Goal: Check status: Check status

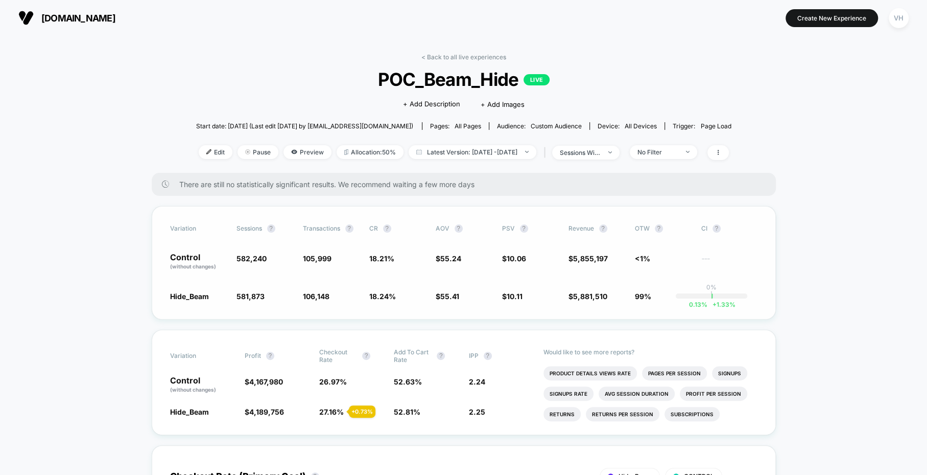
click at [541, 296] on span "$ 10.11 + 0.51 %" at bounding box center [530, 296] width 56 height 10
click at [510, 148] on span "Latest Version: [DATE] - [DATE]" at bounding box center [473, 152] width 128 height 14
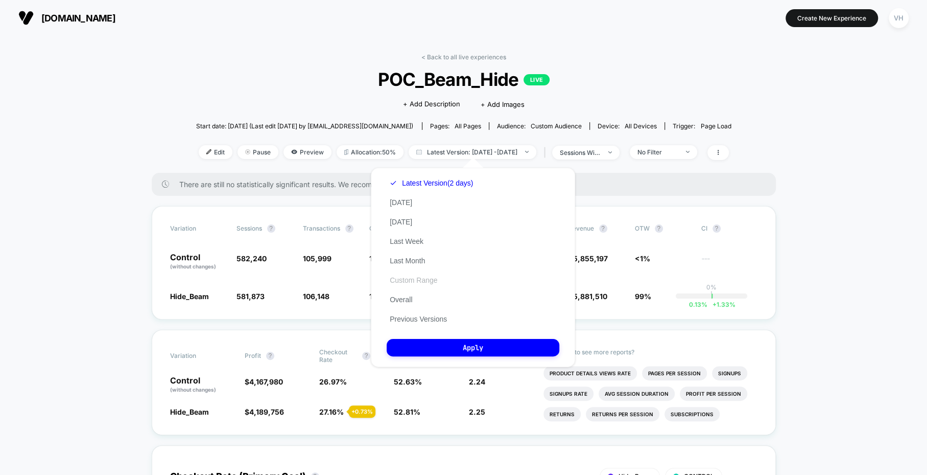
click at [419, 279] on button "Custom Range" at bounding box center [414, 279] width 54 height 9
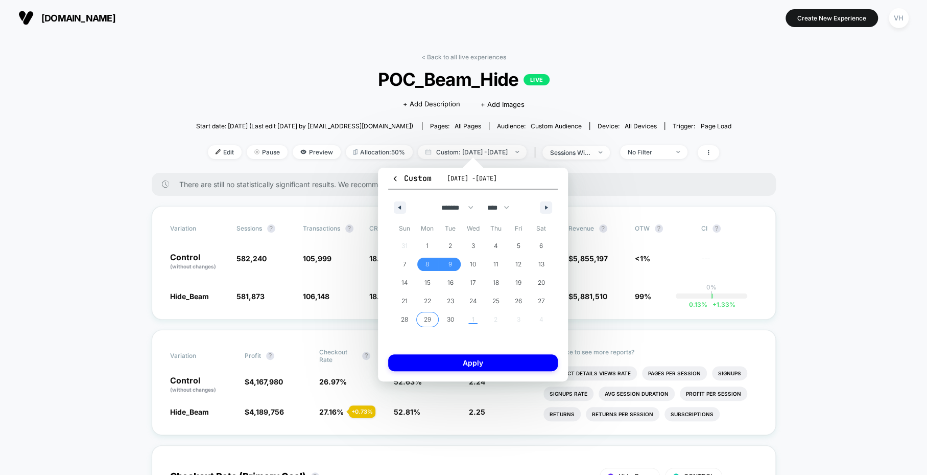
drag, startPoint x: 429, startPoint y: 321, endPoint x: 434, endPoint y: 321, distance: 5.1
click at [429, 321] on span "29" at bounding box center [427, 319] width 7 height 18
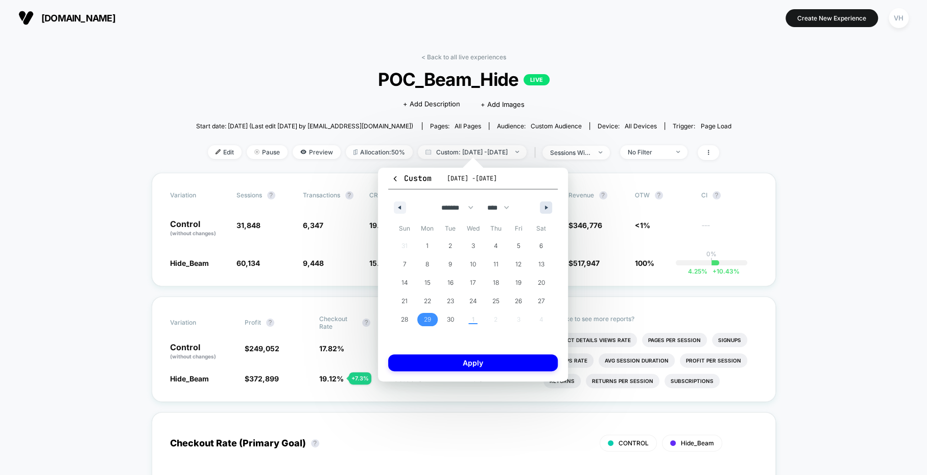
click at [547, 202] on button "button" at bounding box center [546, 207] width 12 height 12
click at [470, 247] on span "1" at bounding box center [473, 245] width 23 height 13
select select "*"
click at [466, 358] on button "Apply" at bounding box center [473, 362] width 170 height 17
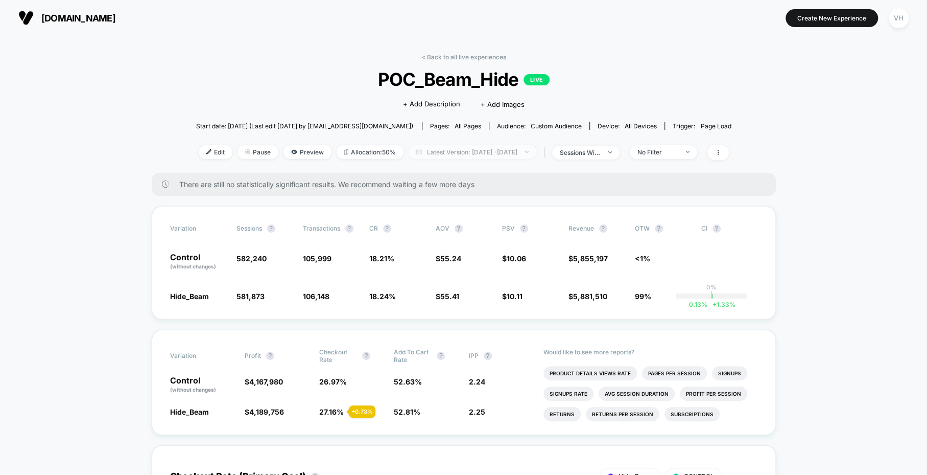
click at [497, 153] on span "Latest Version: [DATE] - [DATE]" at bounding box center [473, 152] width 128 height 14
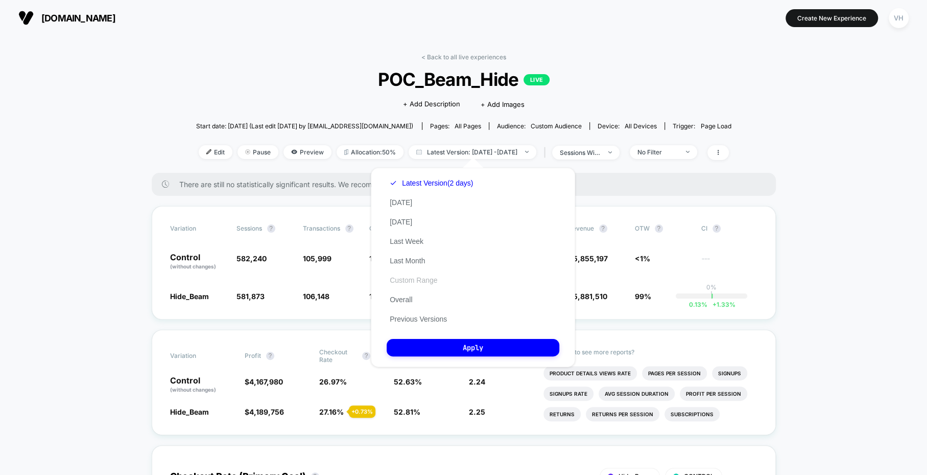
click at [427, 281] on button "Custom Range" at bounding box center [414, 279] width 54 height 9
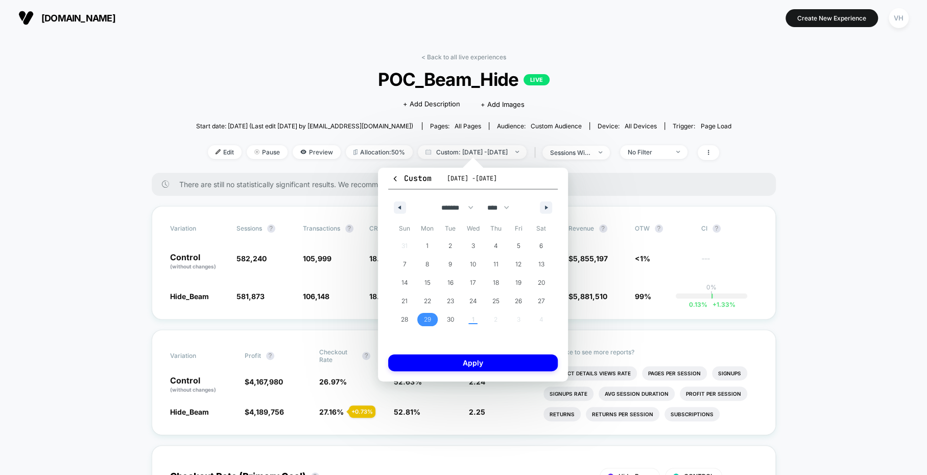
click at [435, 320] on span "29" at bounding box center [427, 319] width 23 height 13
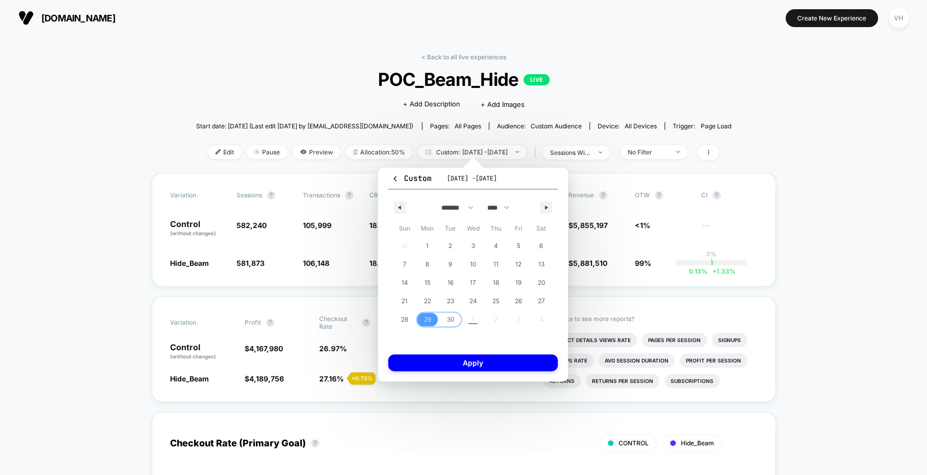
click at [448, 320] on span "30" at bounding box center [450, 319] width 7 height 18
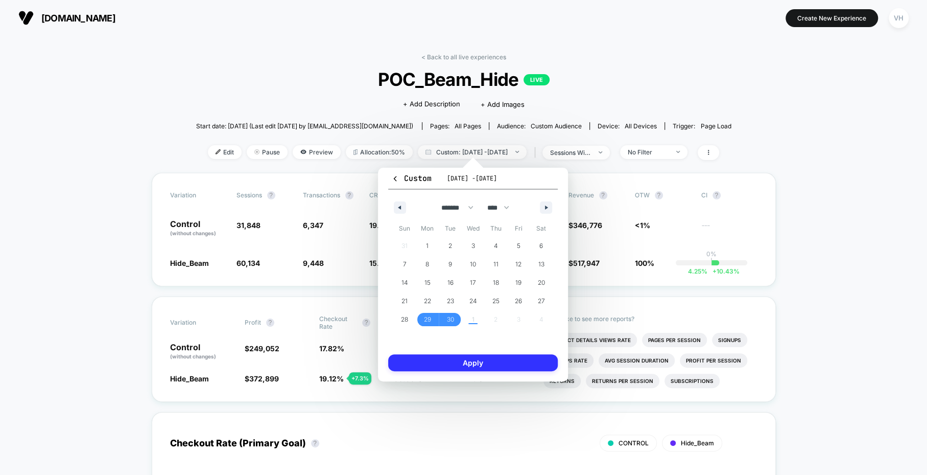
click at [476, 368] on button "Apply" at bounding box center [473, 362] width 170 height 17
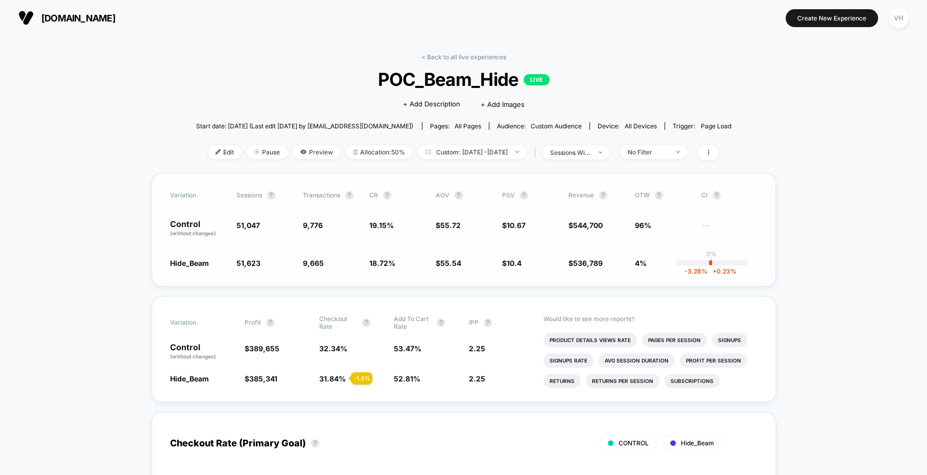
click at [524, 250] on div "Variation Sessions ? Transactions ? CR ? AOV ? PSV ? Revenue ? OTW ? CI ? Contr…" at bounding box center [464, 229] width 624 height 113
click at [512, 224] on span "10.67" at bounding box center [516, 225] width 19 height 9
click at [484, 145] on span "Custom: Sep 29, 2025 - Sep 30, 2025" at bounding box center [472, 152] width 109 height 14
select select "*"
select select "****"
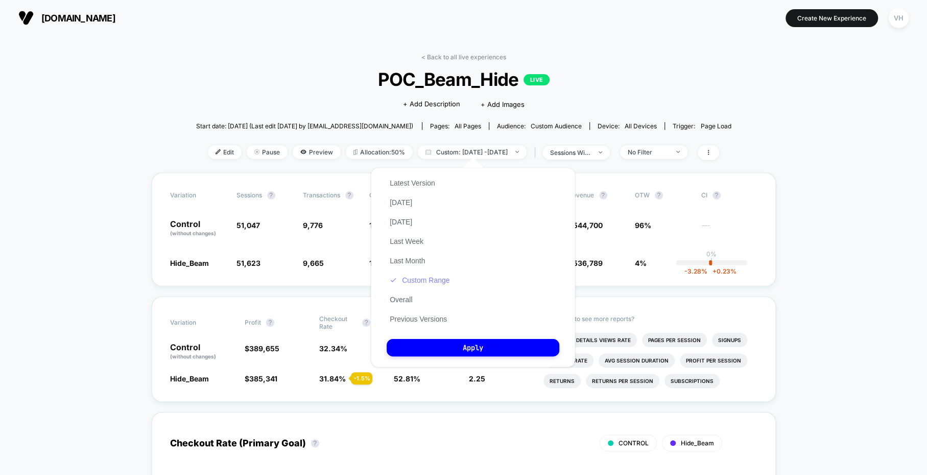
click at [426, 282] on button "Custom Range" at bounding box center [420, 279] width 66 height 9
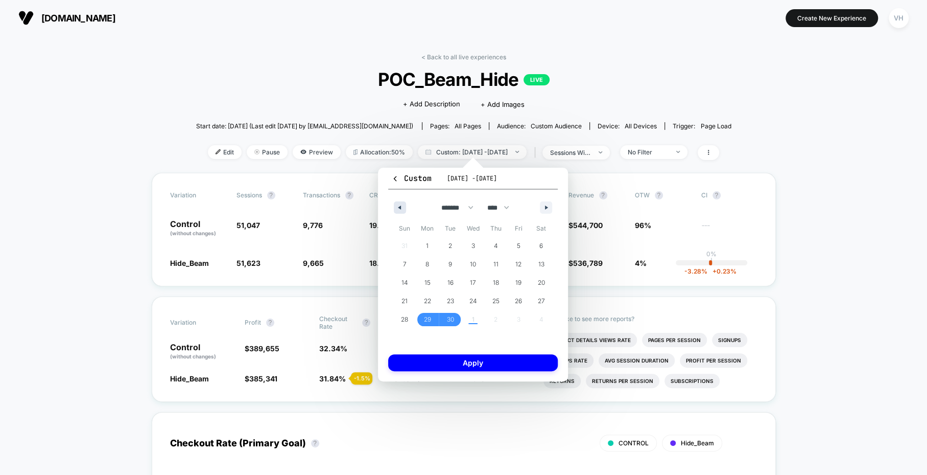
click at [401, 203] on button "button" at bounding box center [400, 207] width 12 height 12
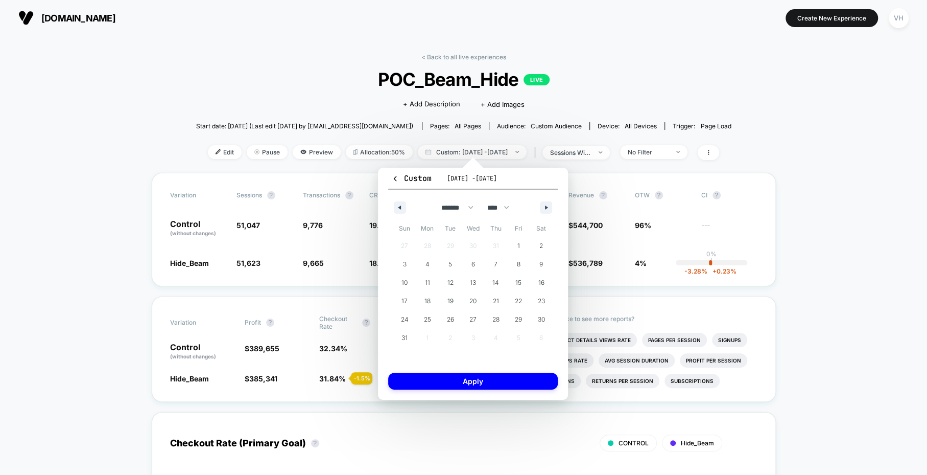
click at [535, 203] on div "******* ******** ***** ***** *** **** **** ****** ********* ******* ******** **…" at bounding box center [473, 205] width 170 height 31
click at [544, 203] on button "button" at bounding box center [546, 207] width 12 height 12
select select "*"
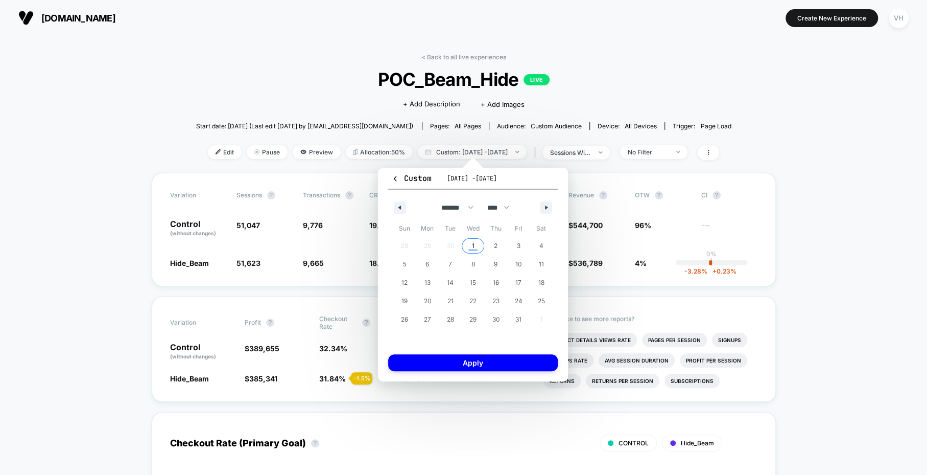
click at [467, 250] on span "1" at bounding box center [473, 245] width 23 height 13
click at [470, 364] on button "Apply" at bounding box center [473, 362] width 170 height 17
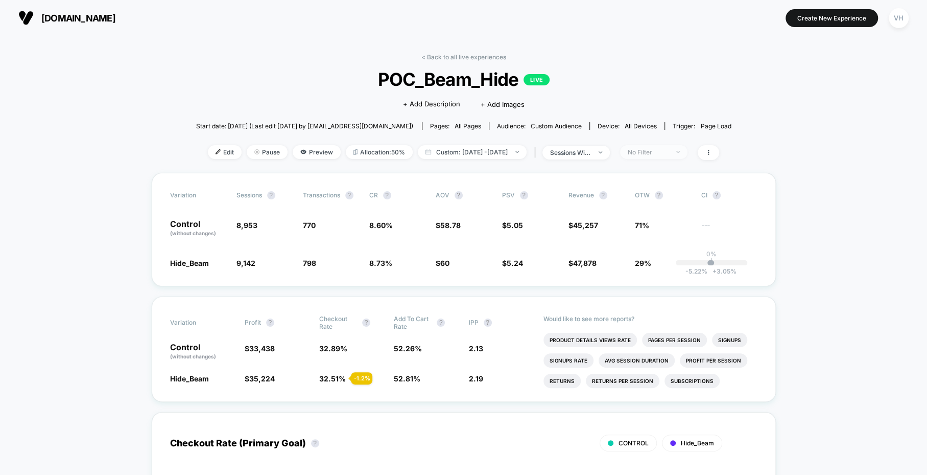
click at [668, 154] on div "No Filter" at bounding box center [648, 152] width 41 height 8
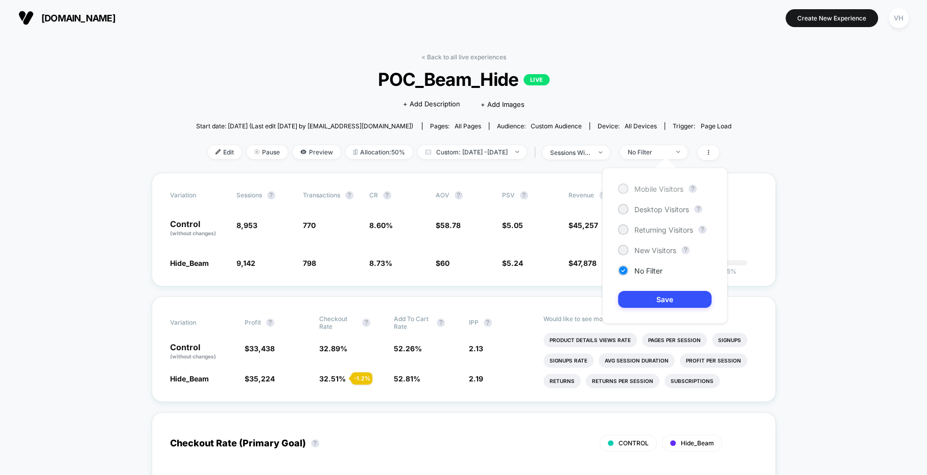
click at [659, 189] on span "Mobile Visitors" at bounding box center [659, 188] width 49 height 9
click at [657, 302] on button "Save" at bounding box center [664, 299] width 93 height 17
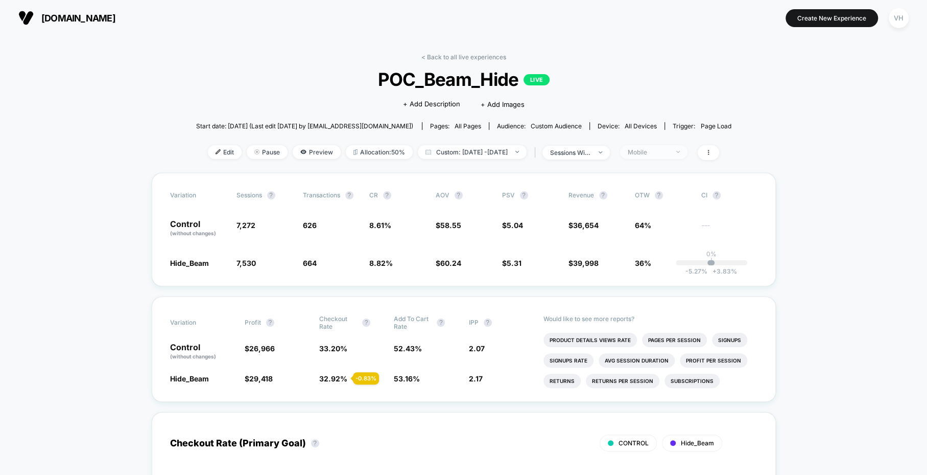
click at [659, 157] on span "Mobile" at bounding box center [653, 152] width 67 height 14
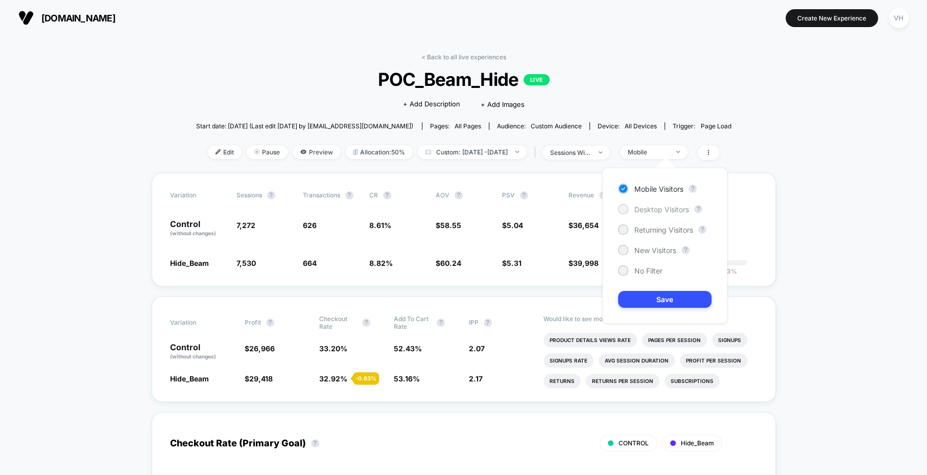
click at [654, 212] on span "Desktop Visitors" at bounding box center [662, 209] width 55 height 9
click at [654, 295] on button "Save" at bounding box center [664, 299] width 93 height 17
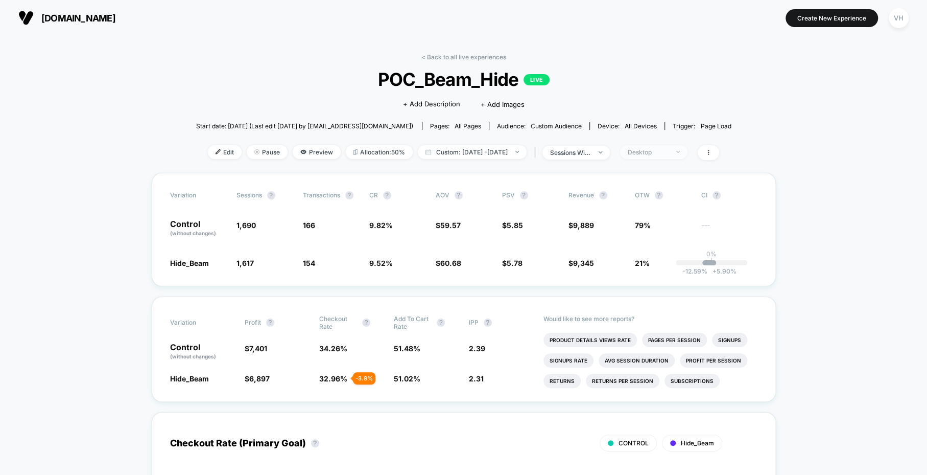
click at [665, 151] on div "Desktop" at bounding box center [648, 152] width 41 height 8
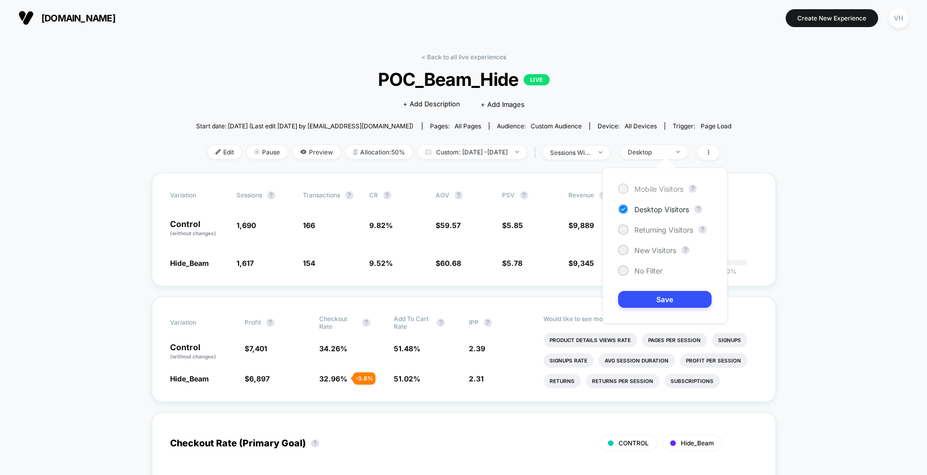
click at [657, 190] on span "Mobile Visitors" at bounding box center [659, 188] width 49 height 9
click at [648, 293] on button "Save" at bounding box center [664, 299] width 93 height 17
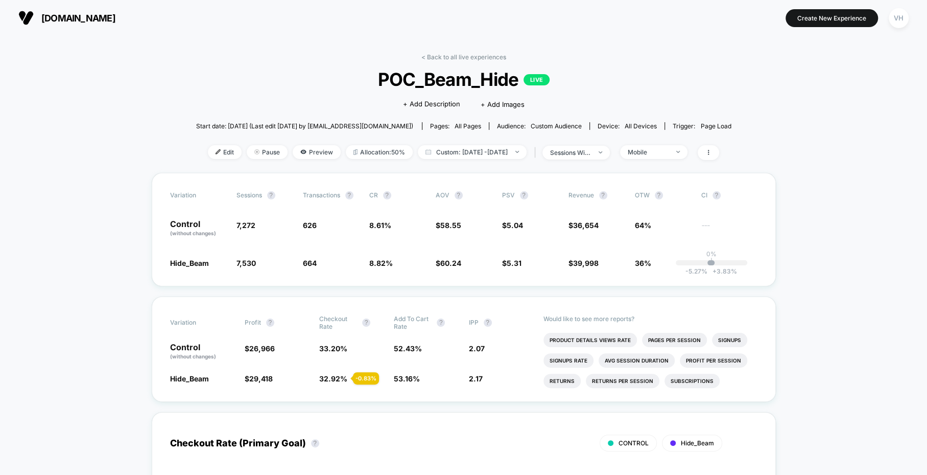
click at [572, 245] on div "Variation Sessions ? Transactions ? CR ? AOV ? PSV ? Revenue ? OTW ? CI ? Contr…" at bounding box center [464, 229] width 624 height 113
